Goal: Information Seeking & Learning: Find specific page/section

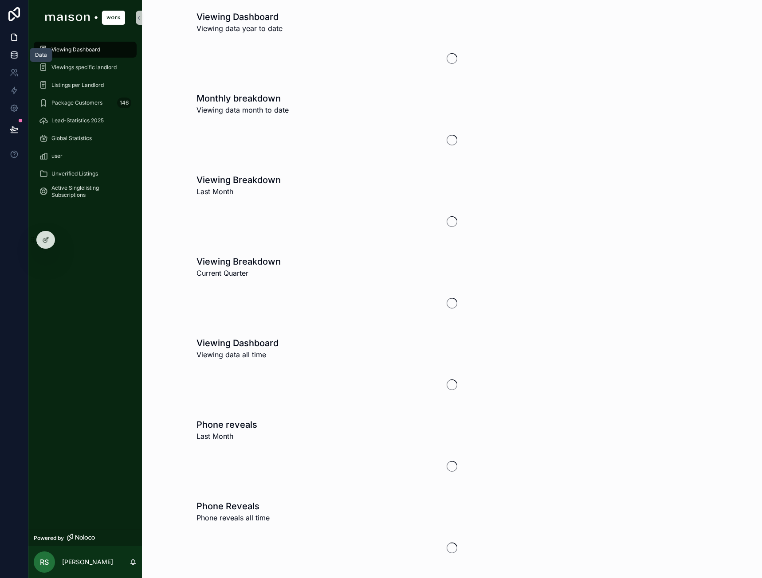
click at [16, 49] on link at bounding box center [14, 55] width 28 height 18
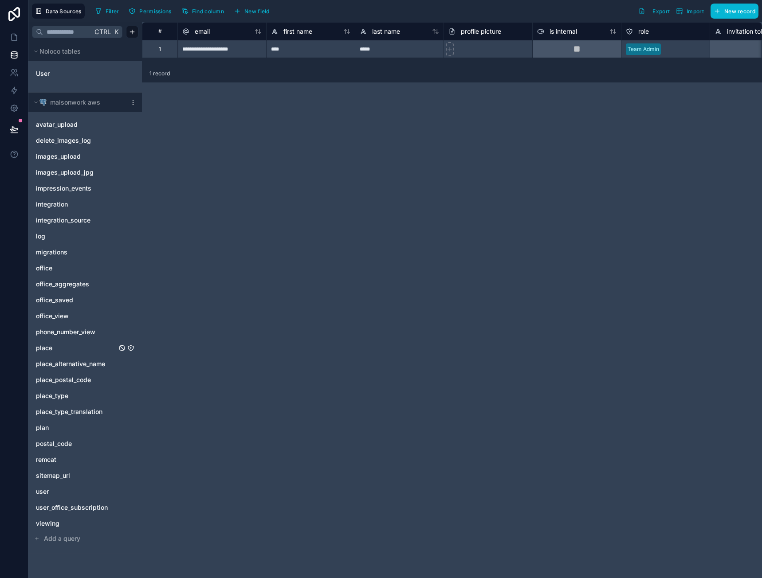
click at [75, 350] on link "place" at bounding box center [76, 348] width 81 height 9
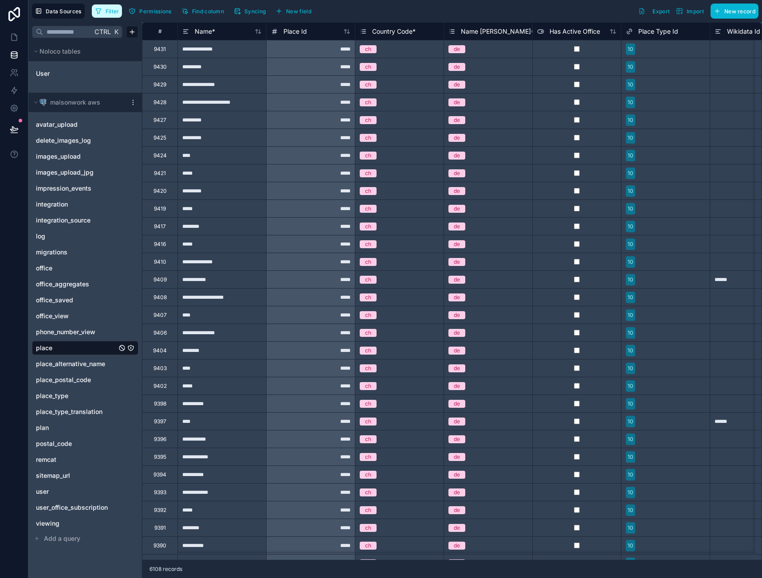
click at [110, 11] on span "Filter" at bounding box center [113, 11] width 14 height 7
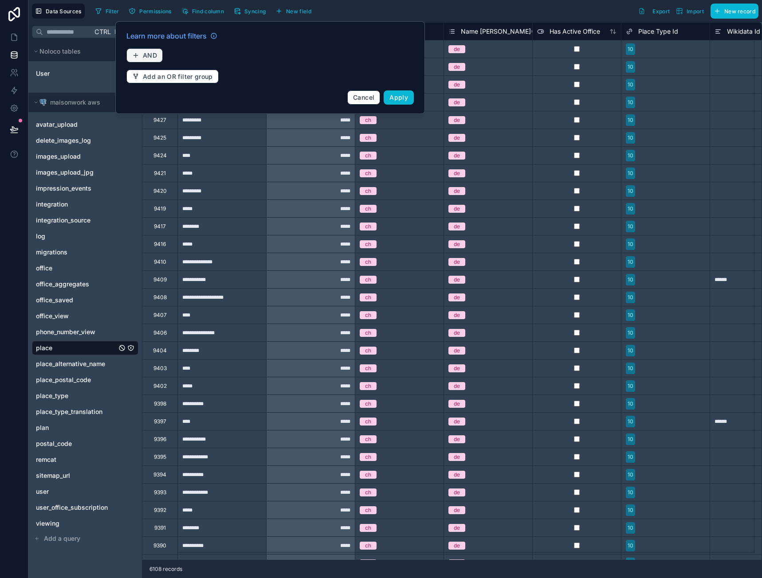
click at [143, 49] on button "AND" at bounding box center [144, 55] width 36 height 14
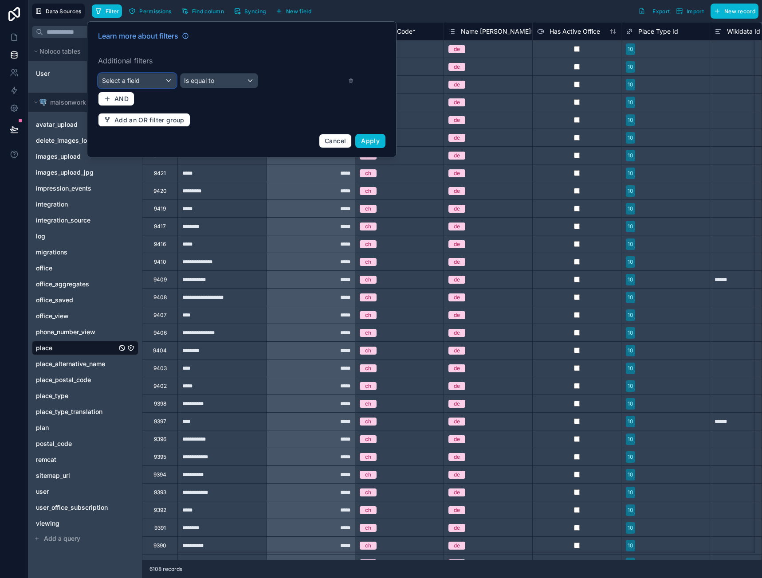
click at [172, 76] on div "Select a field" at bounding box center [137, 81] width 78 height 14
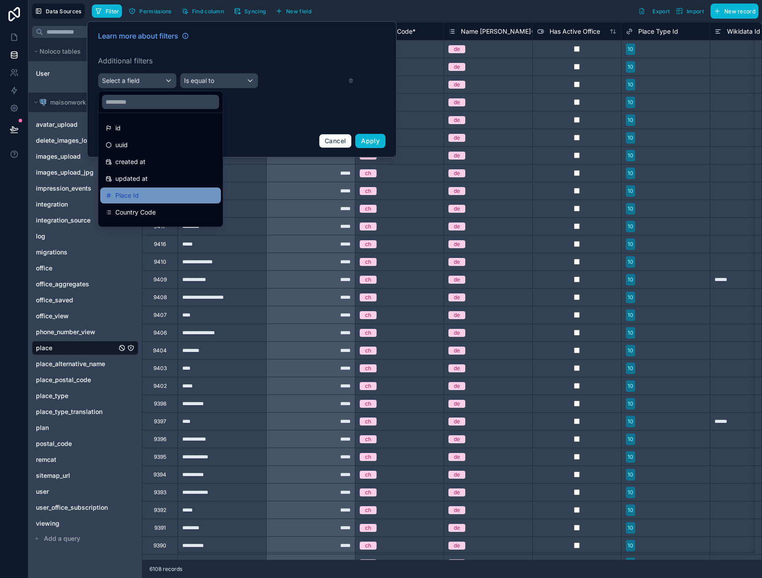
click at [161, 194] on div "Place Id" at bounding box center [161, 195] width 110 height 11
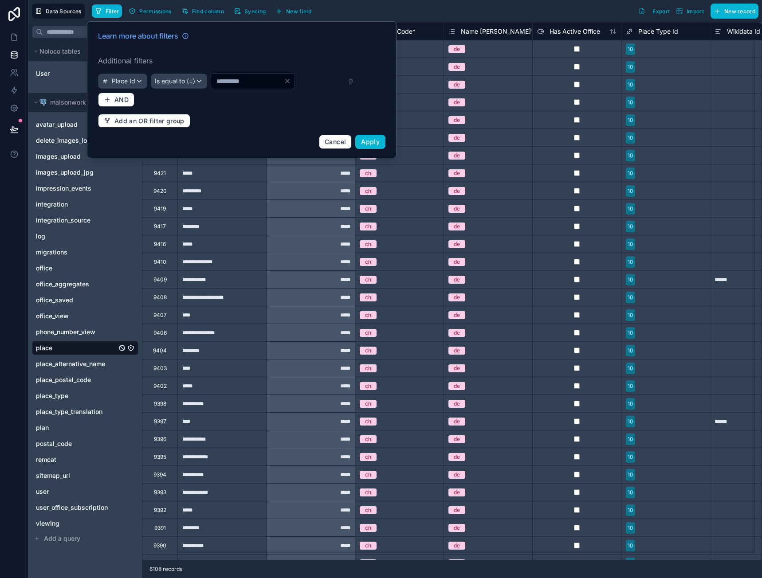
click at [236, 81] on input "*" at bounding box center [247, 81] width 73 height 12
type input "****"
click at [382, 143] on button "Apply" at bounding box center [370, 142] width 30 height 14
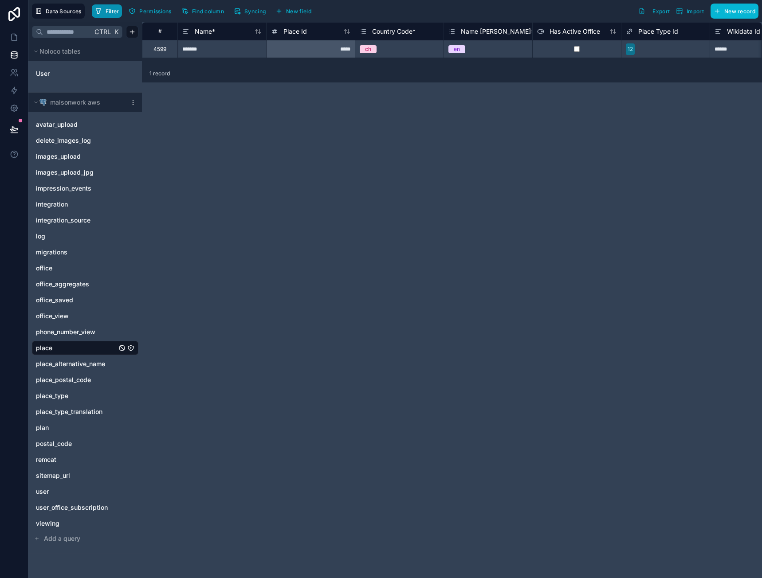
click at [104, 14] on button "Filter" at bounding box center [107, 10] width 31 height 13
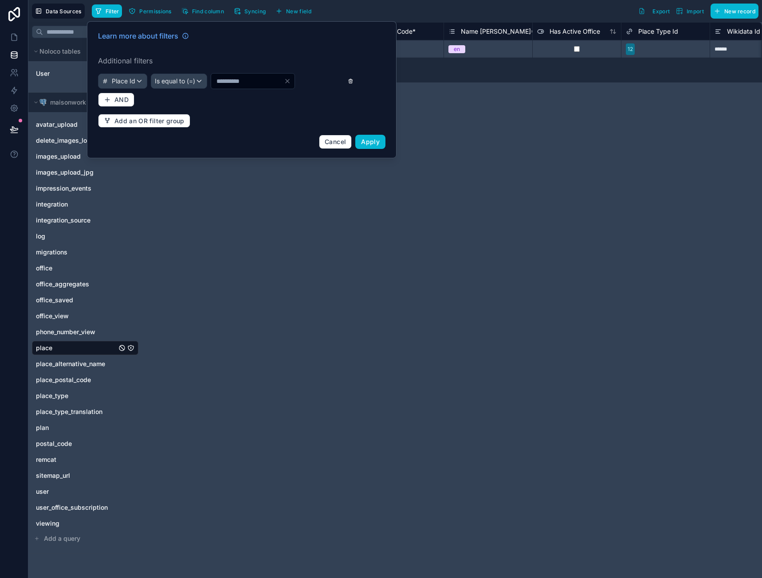
click at [349, 81] on icon at bounding box center [351, 81] width 6 height 6
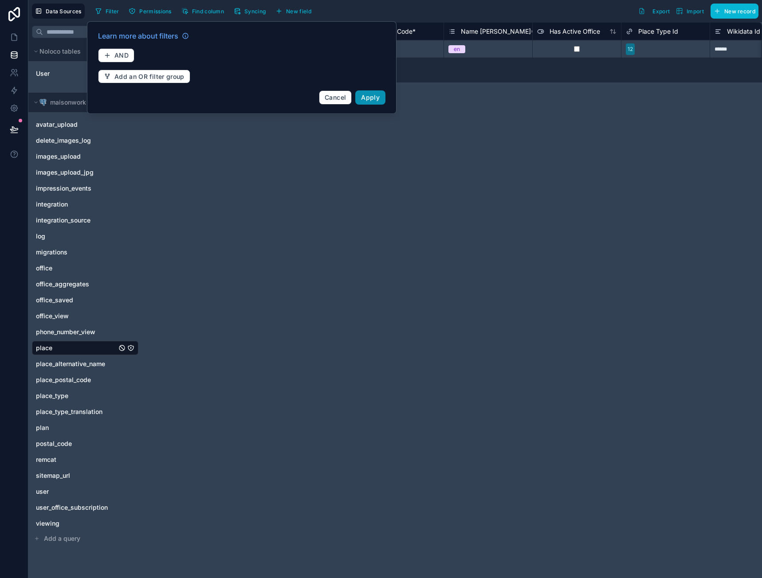
click at [377, 100] on span "Apply" at bounding box center [370, 98] width 19 height 8
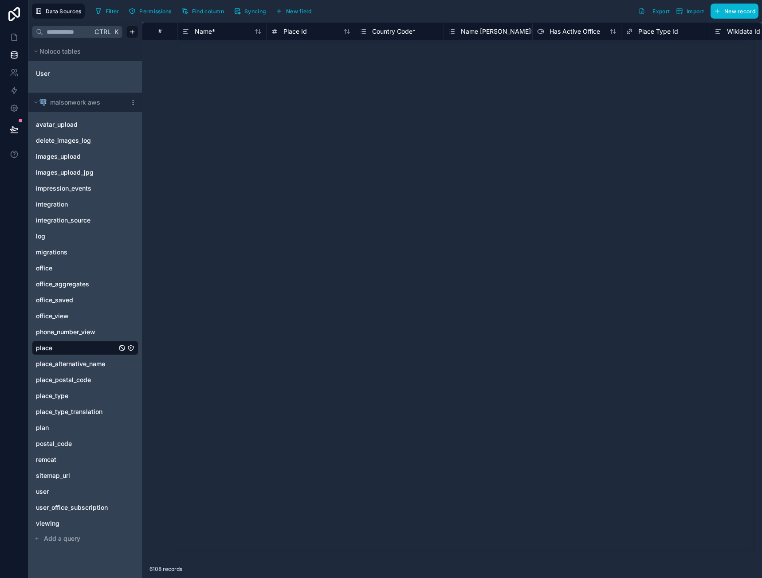
scroll to position [1242, 0]
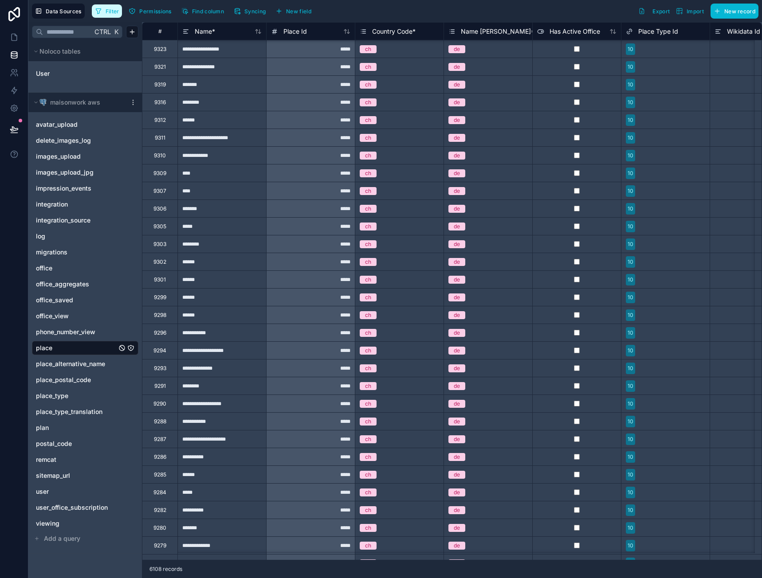
click at [109, 16] on button "Filter" at bounding box center [107, 10] width 31 height 13
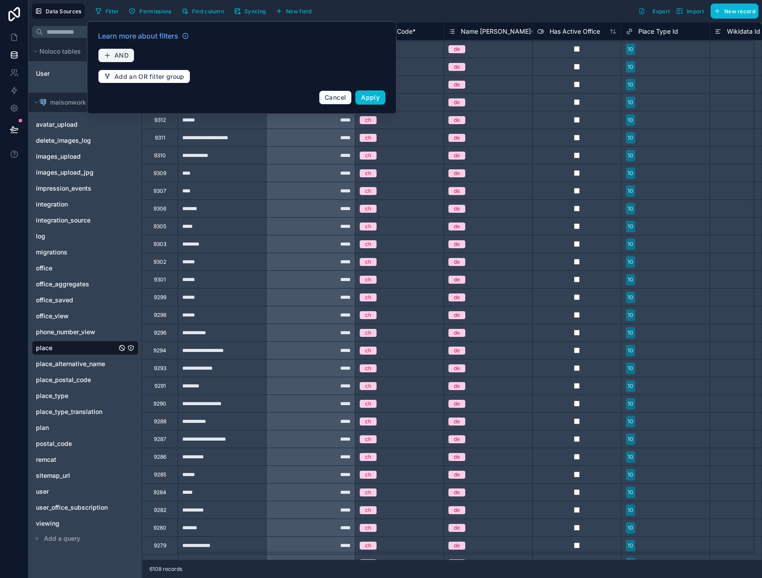
click at [117, 55] on span "AND" at bounding box center [121, 55] width 14 height 8
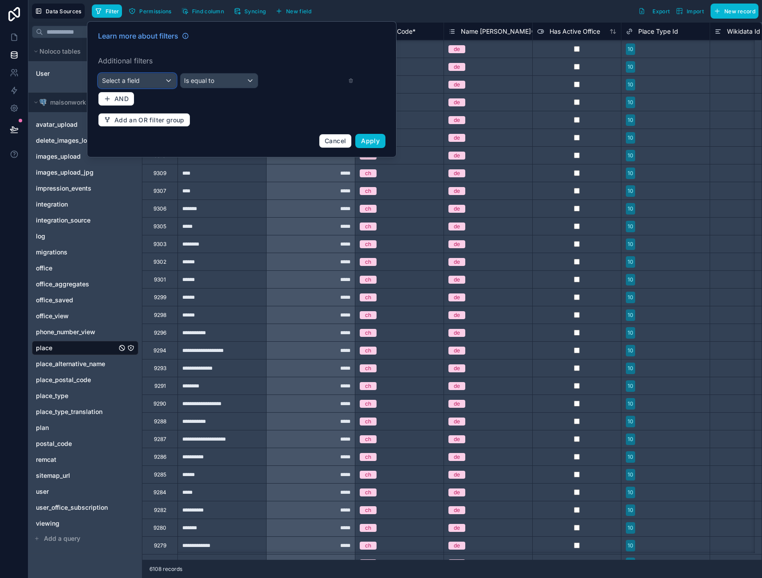
click at [133, 80] on span "Select a field" at bounding box center [121, 81] width 38 height 8
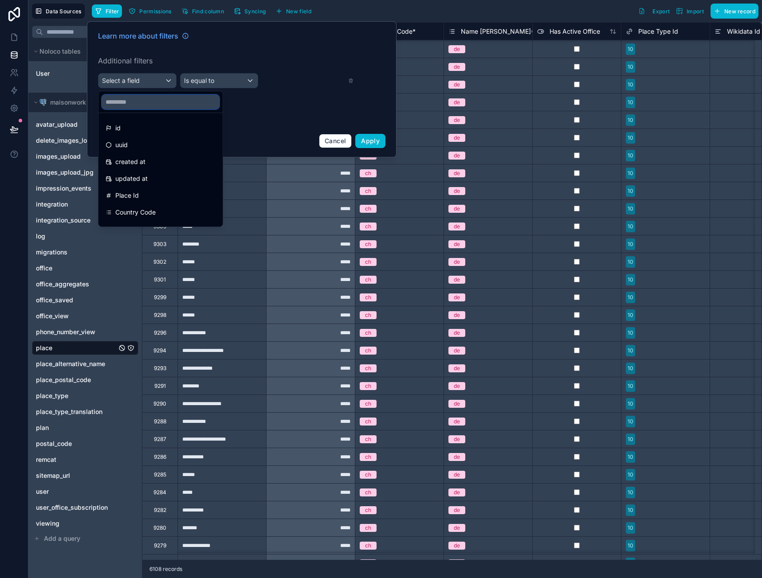
click at [145, 105] on input "text" at bounding box center [160, 102] width 117 height 14
click at [152, 201] on div "Place Id" at bounding box center [160, 196] width 121 height 16
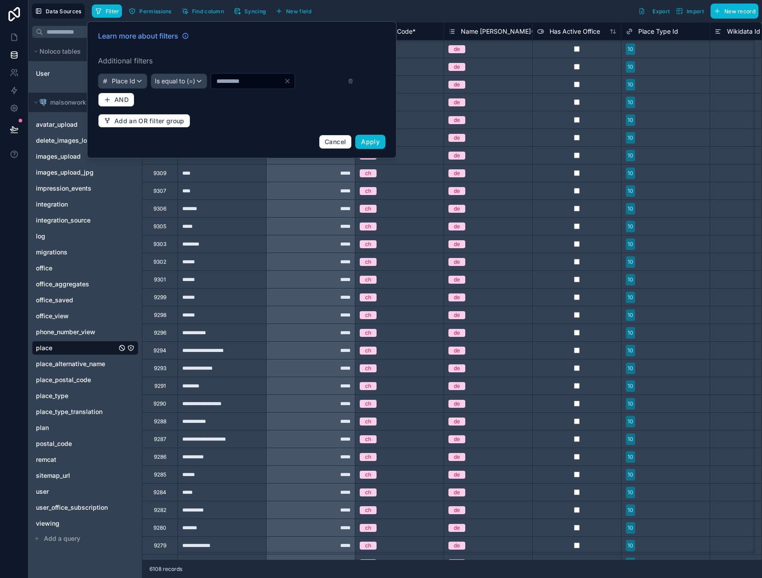
click at [222, 80] on input "*" at bounding box center [247, 81] width 73 height 12
type input "****"
click at [383, 136] on button "Apply" at bounding box center [370, 142] width 30 height 14
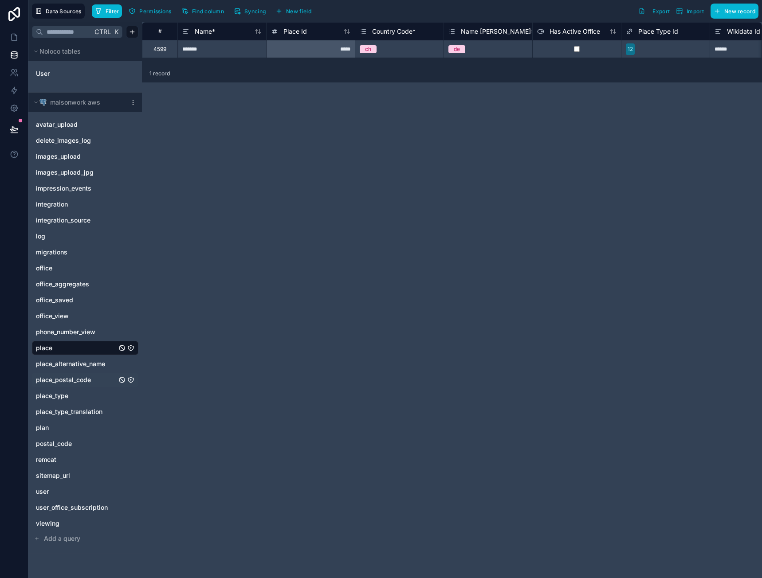
click at [83, 379] on span "place_postal_code" at bounding box center [63, 380] width 55 height 9
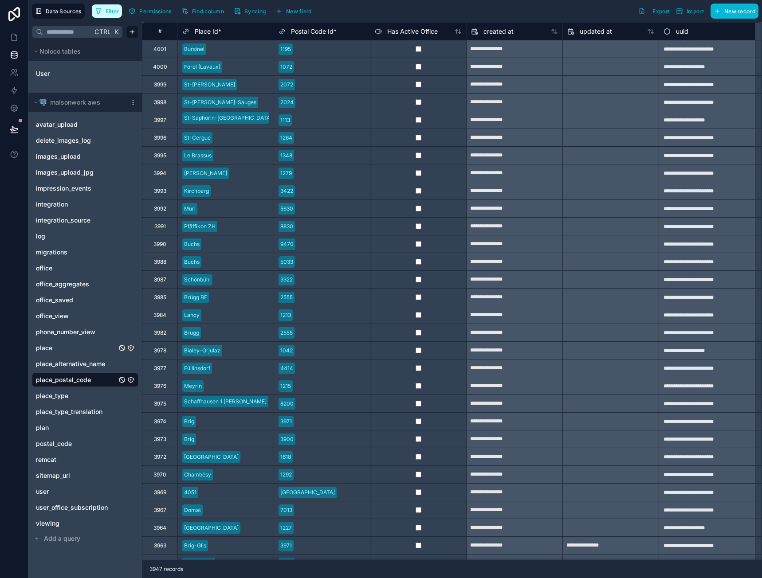
click at [114, 8] on span "Filter" at bounding box center [113, 11] width 14 height 7
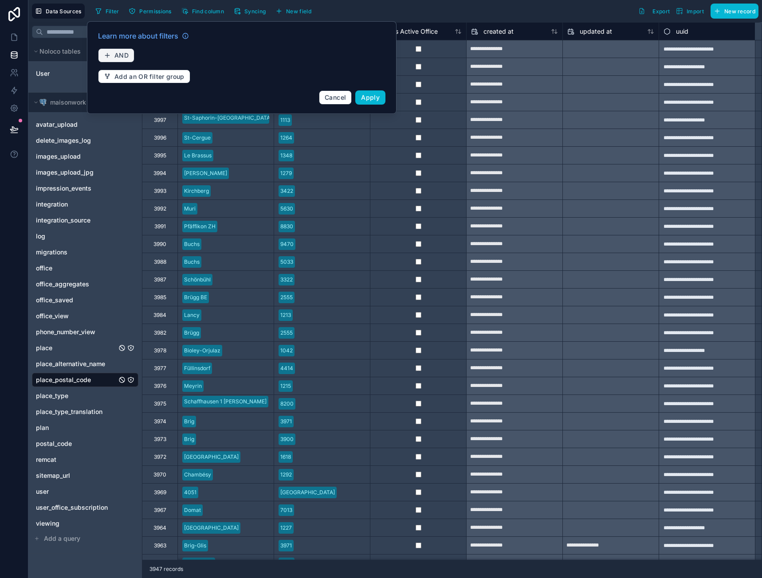
click at [130, 51] on button "AND" at bounding box center [116, 55] width 36 height 14
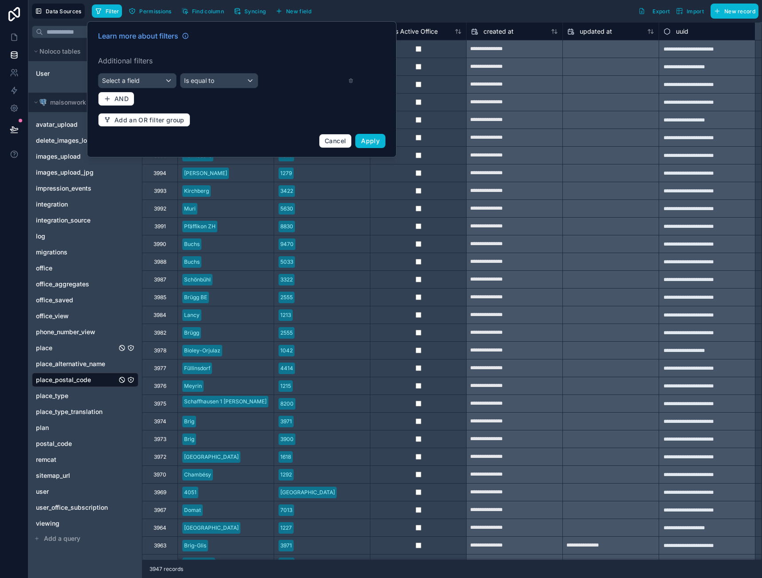
click at [143, 70] on div "Learn more about filters Additional filters Select a field Is equal to AND Add …" at bounding box center [242, 89] width 298 height 128
click at [146, 76] on div "Select a field" at bounding box center [137, 81] width 78 height 14
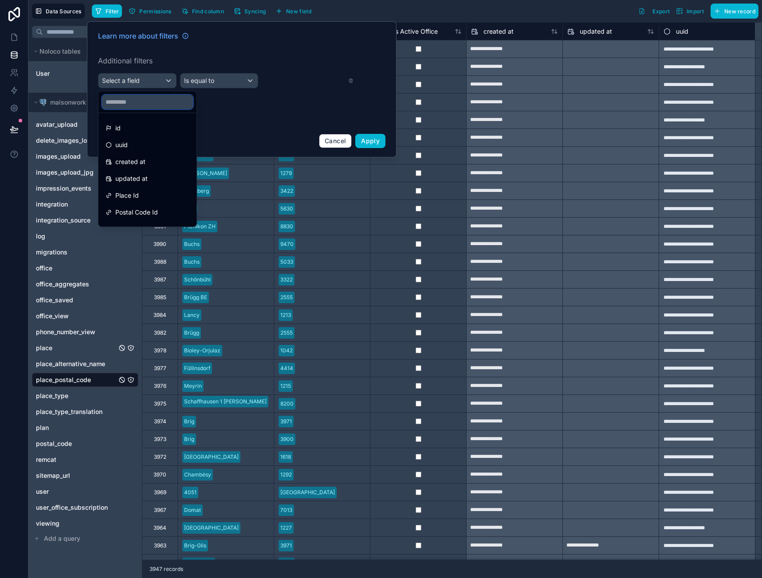
click at [159, 104] on input "text" at bounding box center [147, 102] width 91 height 14
click at [149, 208] on span "Postal Code Id" at bounding box center [136, 212] width 43 height 11
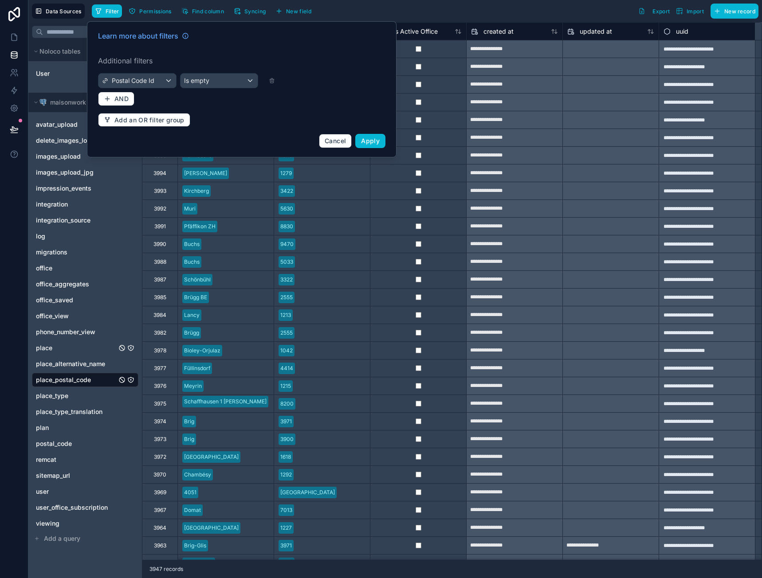
click at [215, 89] on div "Learn more about filters Additional filters Postal Code Id Is empty AND Add an …" at bounding box center [242, 89] width 298 height 128
click at [214, 86] on div "Is empty" at bounding box center [220, 81] width 78 height 14
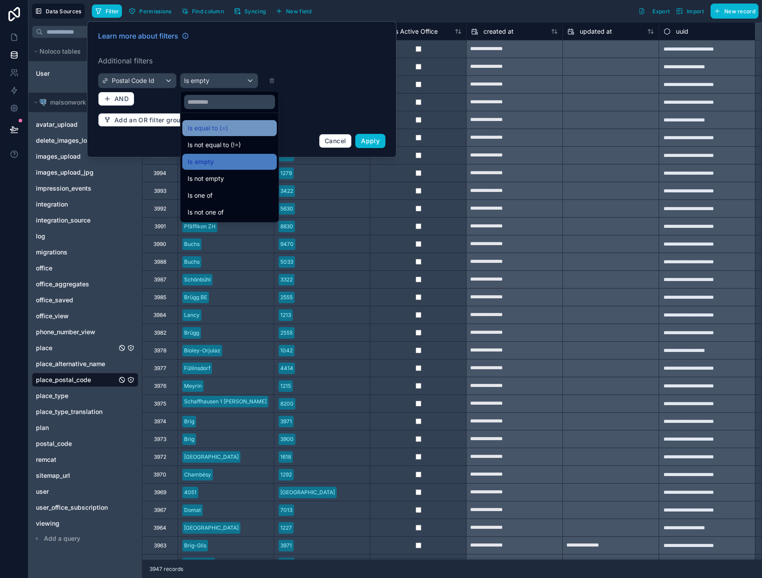
click at [217, 127] on span "Is equal to (=)" at bounding box center [208, 128] width 40 height 11
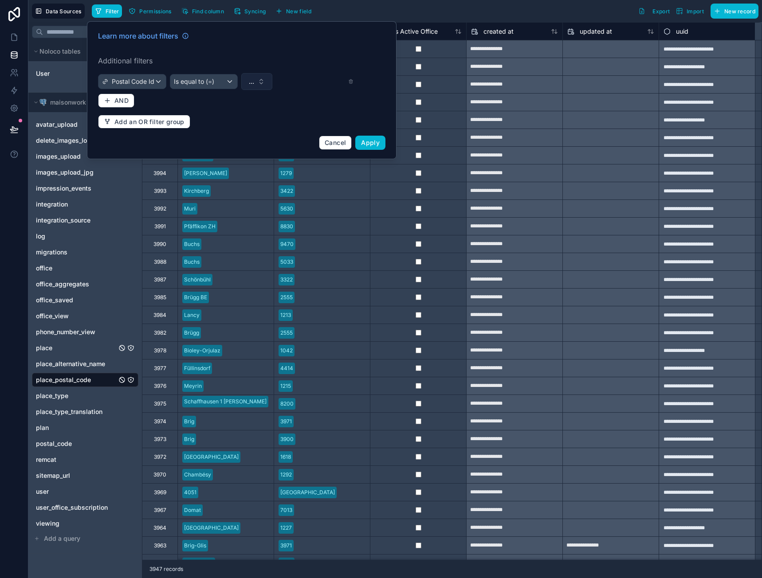
click at [257, 85] on button "..." at bounding box center [256, 81] width 31 height 17
type input "****"
click at [223, 117] on div "1684" at bounding box center [257, 117] width 106 height 14
click at [374, 140] on span "Apply" at bounding box center [370, 143] width 19 height 8
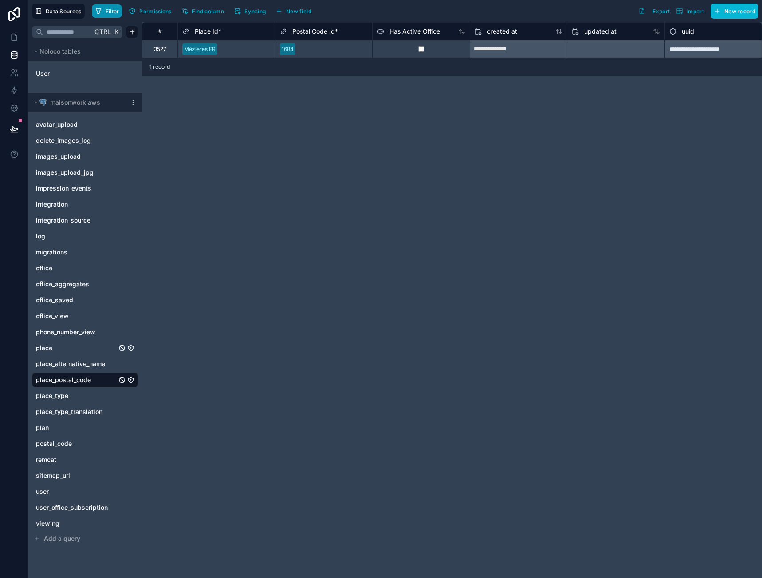
click at [113, 12] on span "Filter" at bounding box center [113, 11] width 14 height 7
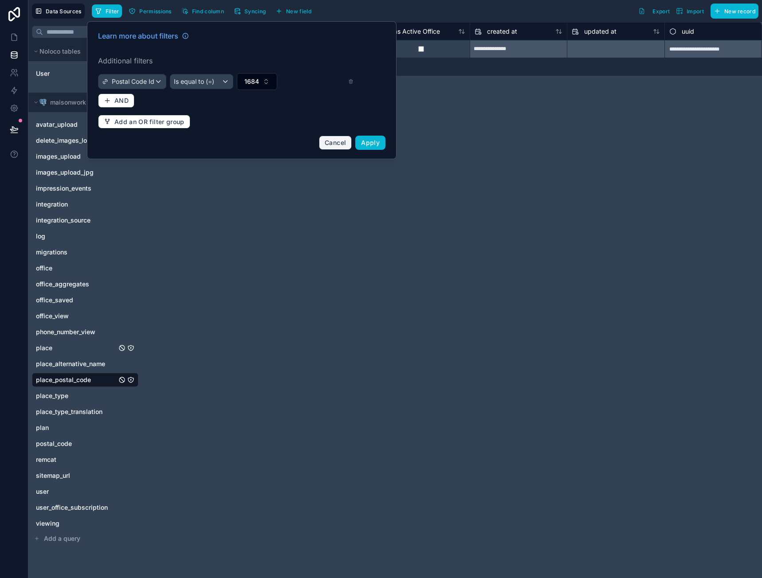
click at [336, 145] on span "Cancel" at bounding box center [335, 143] width 21 height 8
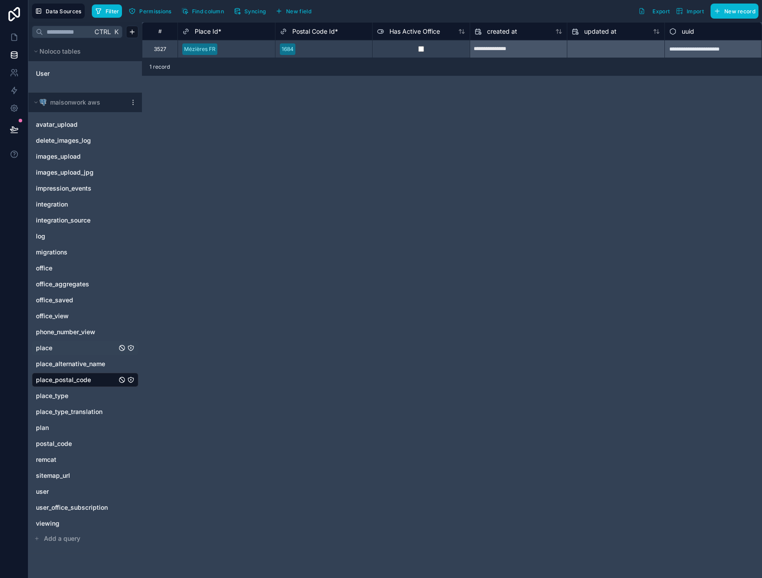
click at [56, 346] on link "place" at bounding box center [76, 348] width 81 height 9
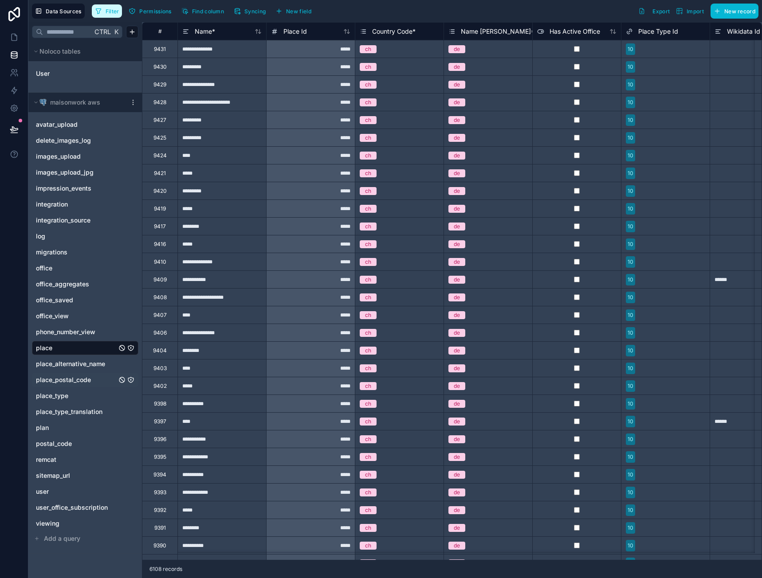
click at [109, 9] on span "Filter" at bounding box center [113, 11] width 14 height 7
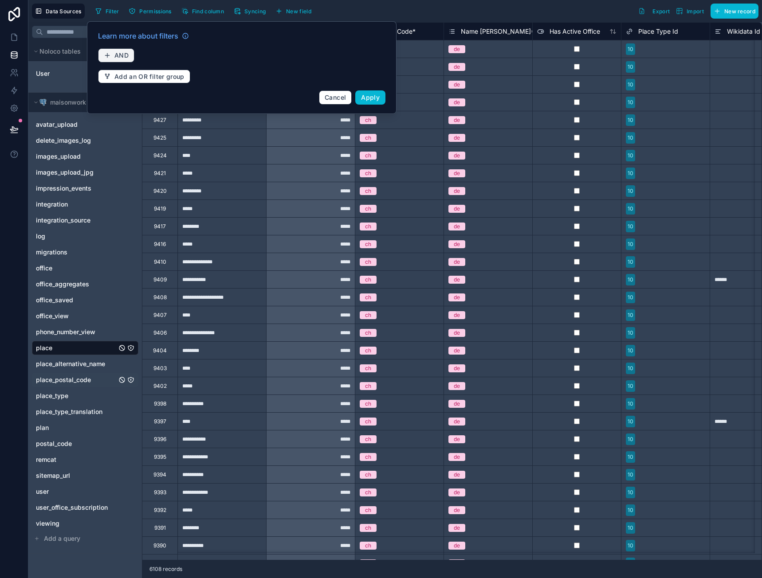
click at [121, 58] on span "AND" at bounding box center [121, 55] width 14 height 8
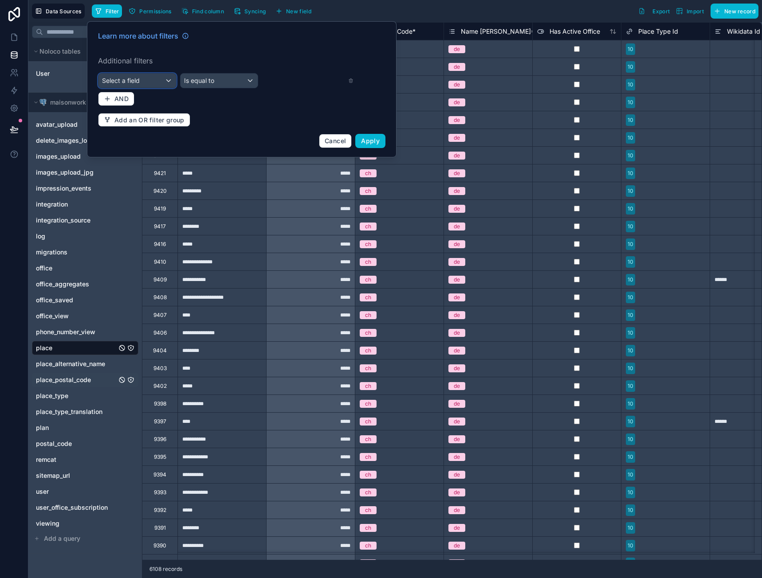
click at [146, 86] on div "Select a field" at bounding box center [137, 81] width 78 height 14
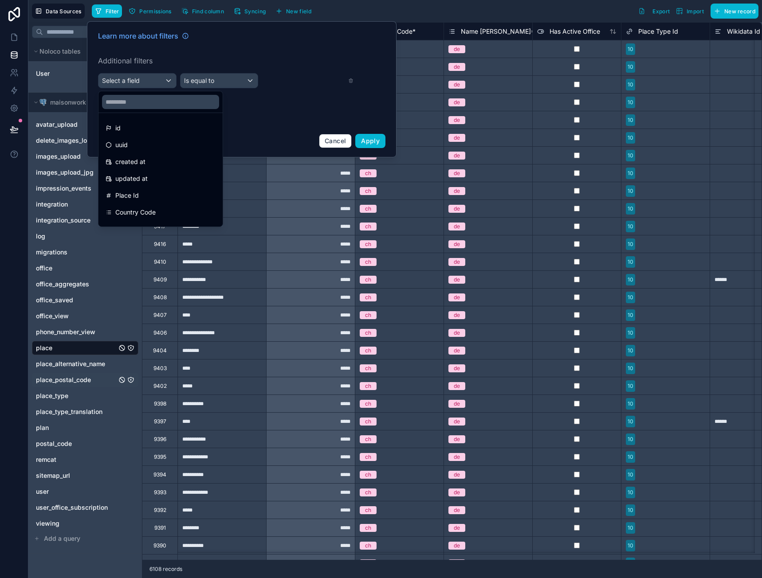
click at [336, 142] on div at bounding box center [242, 89] width 310 height 136
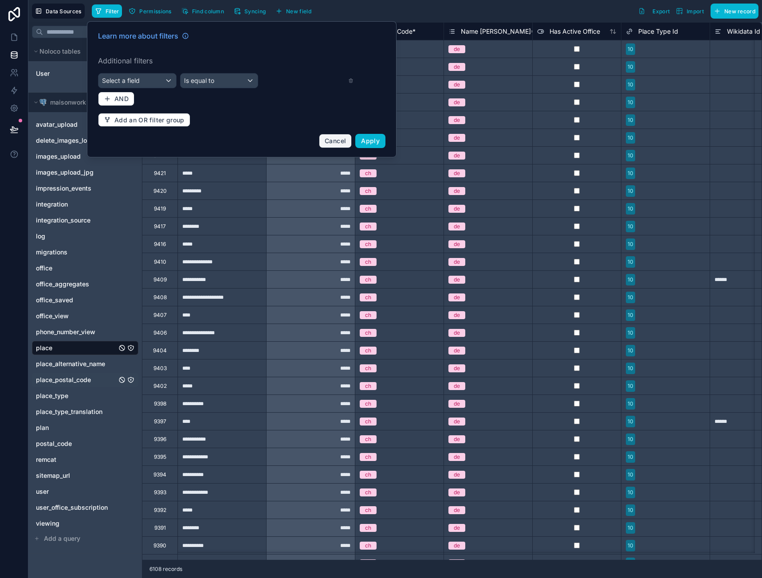
click at [331, 143] on span "Cancel" at bounding box center [335, 141] width 21 height 8
